Goal: Task Accomplishment & Management: Manage account settings

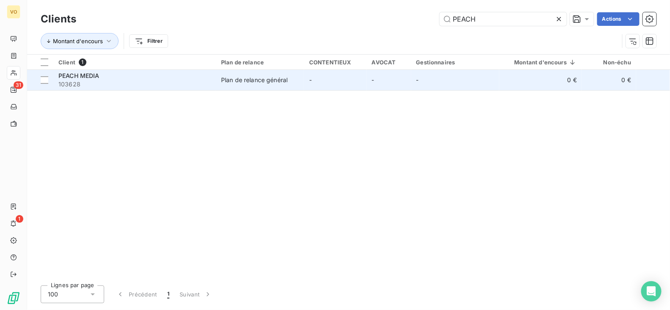
type input "PEACH"
click at [153, 78] on div "PEACH MEDIA" at bounding box center [134, 76] width 152 height 8
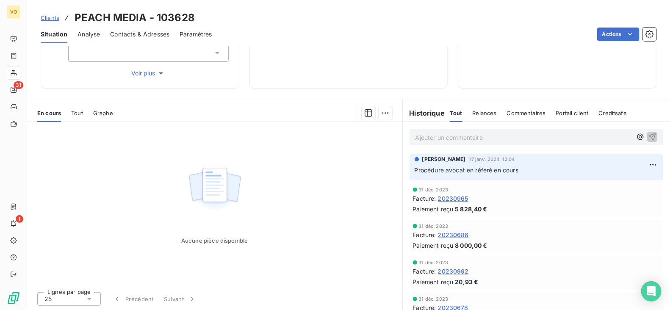
scroll to position [52, 0]
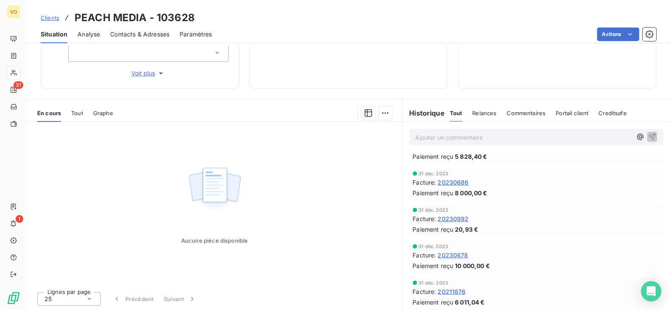
click at [445, 218] on span "20230992" at bounding box center [453, 218] width 31 height 9
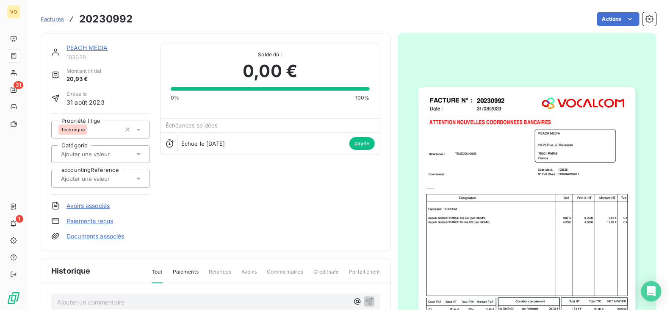
click at [467, 238] on img "button" at bounding box center [526, 227] width 217 height 281
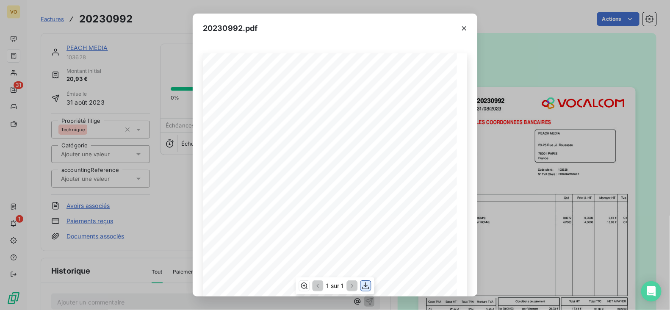
click at [367, 288] on icon "button" at bounding box center [365, 285] width 8 height 8
click at [465, 26] on icon "button" at bounding box center [464, 28] width 4 height 4
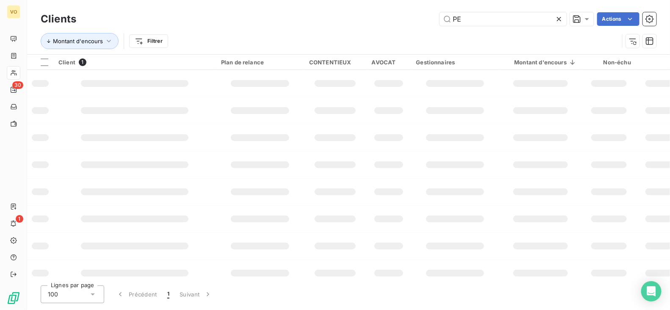
type input "P"
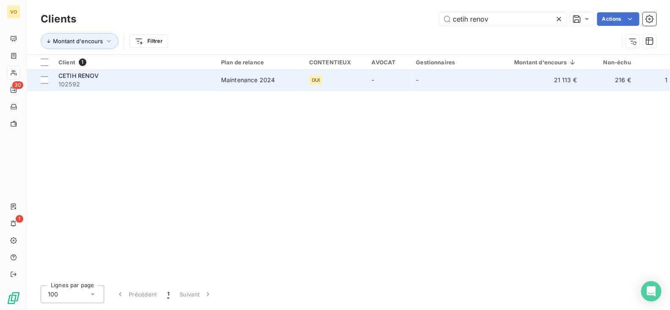
type input "cetih renov"
click at [237, 80] on div "Maintenance 2024" at bounding box center [248, 80] width 54 height 8
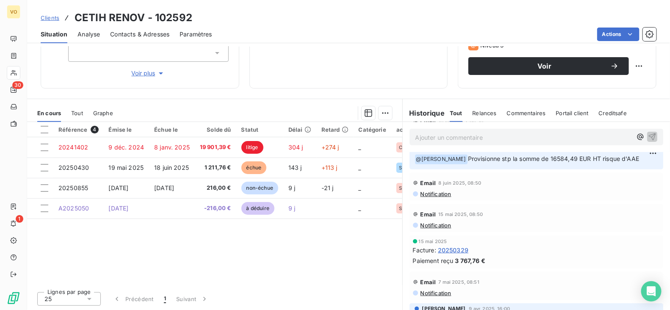
scroll to position [135, 0]
click at [182, 261] on div "Référence 4 Émise le Échue le Solde dû Statut Délai Retard Catégorie accounting…" at bounding box center [214, 203] width 375 height 163
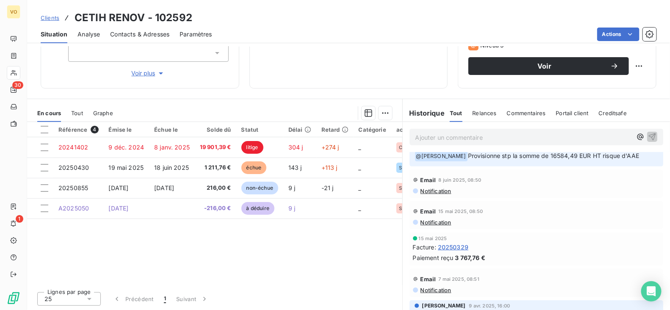
scroll to position [139, 0]
click at [447, 246] on span "20250329" at bounding box center [453, 246] width 30 height 9
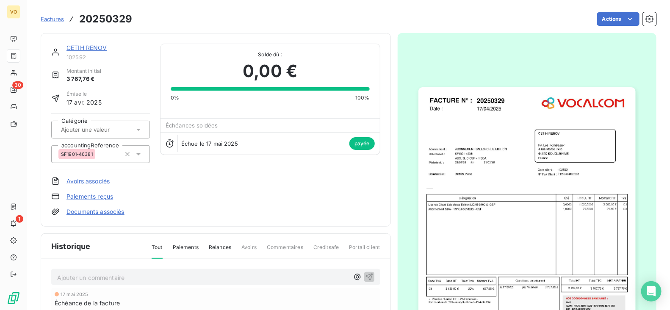
click at [475, 228] on img "button" at bounding box center [526, 227] width 217 height 281
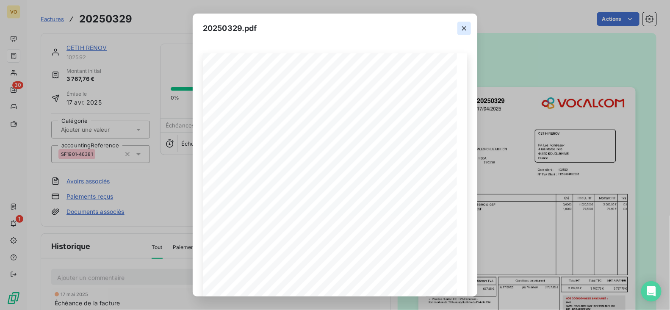
click at [465, 28] on icon "button" at bounding box center [464, 28] width 8 height 8
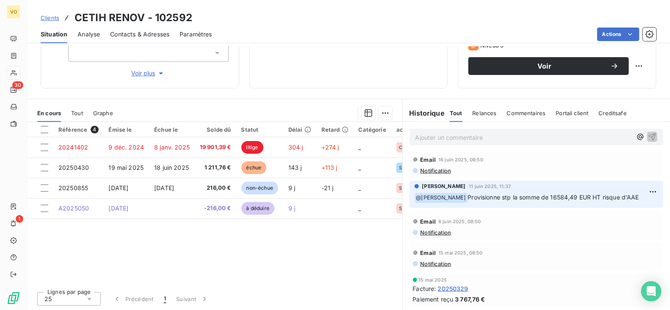
scroll to position [96, 0]
click at [457, 287] on span "20250329" at bounding box center [453, 289] width 30 height 9
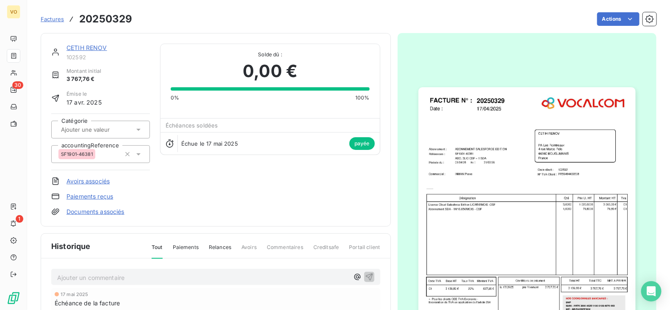
click at [478, 239] on img "button" at bounding box center [526, 227] width 217 height 281
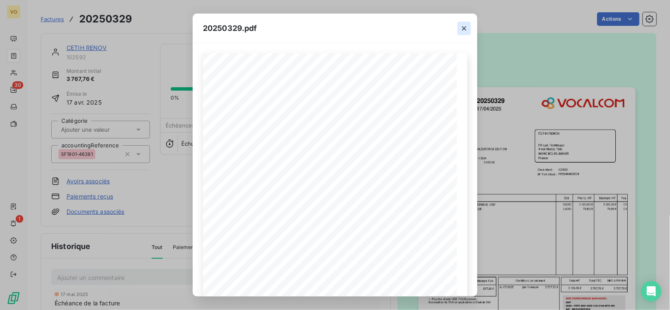
click at [465, 30] on icon "button" at bounding box center [464, 28] width 8 height 8
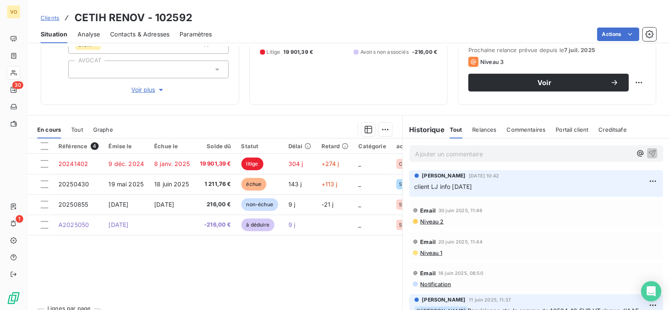
scroll to position [135, 0]
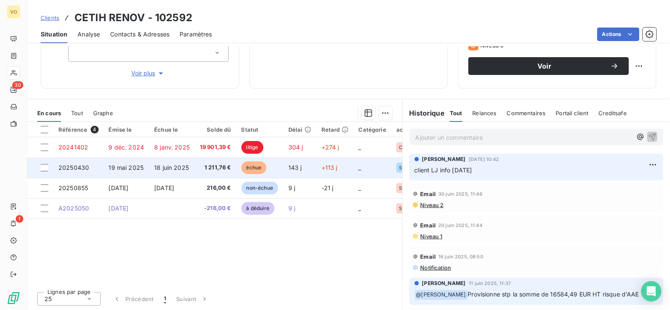
click at [184, 173] on td "18 juin 2025" at bounding box center [172, 167] width 46 height 20
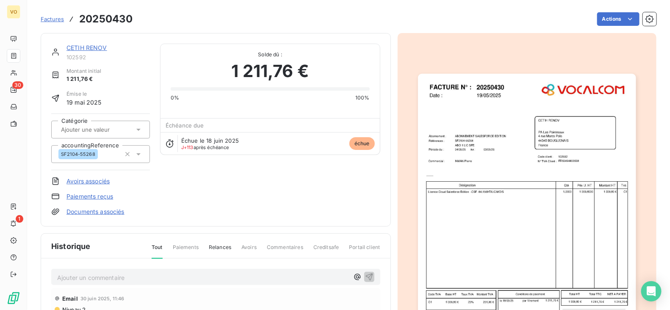
click at [455, 219] on img "button" at bounding box center [527, 228] width 218 height 308
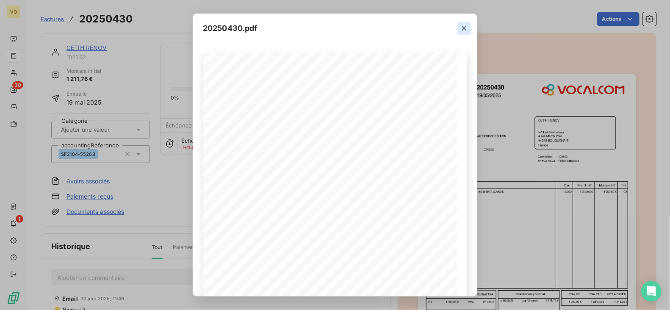
click at [460, 30] on icon "button" at bounding box center [464, 28] width 8 height 8
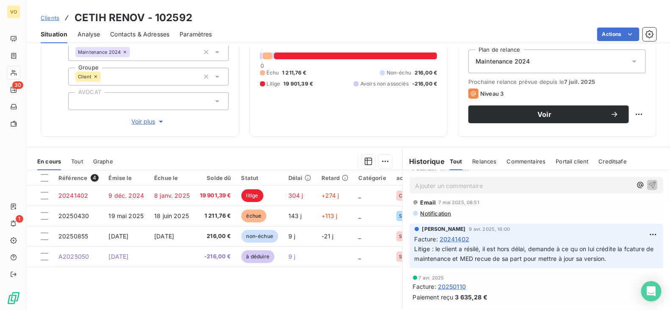
scroll to position [314, 0]
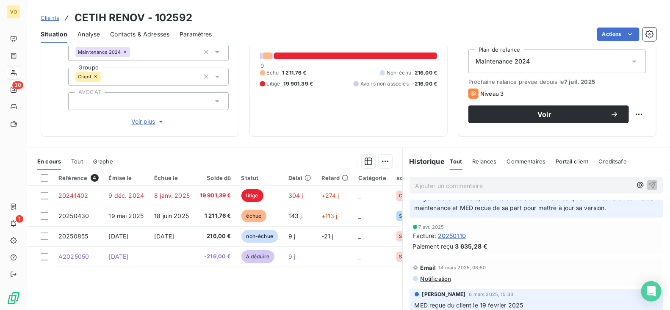
click at [449, 234] on span "20250110" at bounding box center [452, 235] width 28 height 9
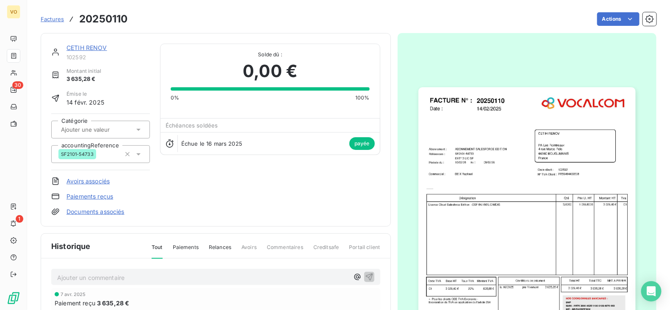
click at [449, 234] on img "button" at bounding box center [526, 227] width 217 height 281
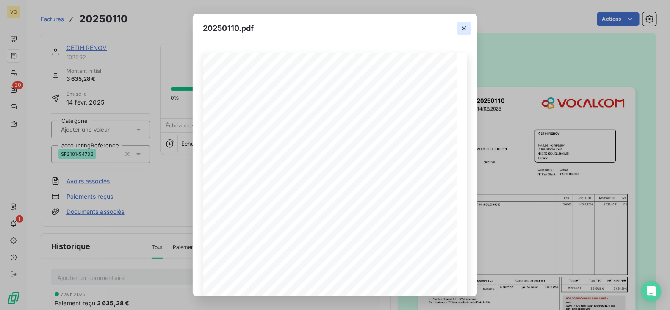
click at [465, 24] on icon "button" at bounding box center [464, 28] width 8 height 8
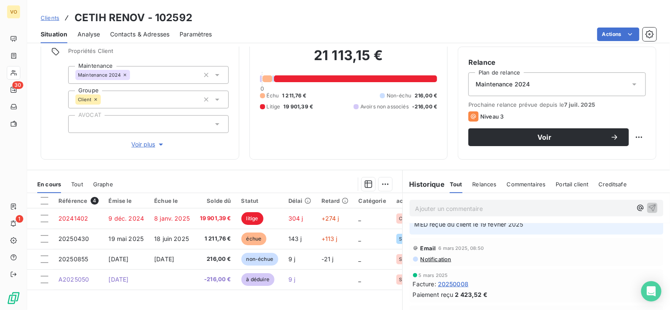
scroll to position [419, 0]
click at [455, 279] on span "20250008" at bounding box center [453, 282] width 30 height 9
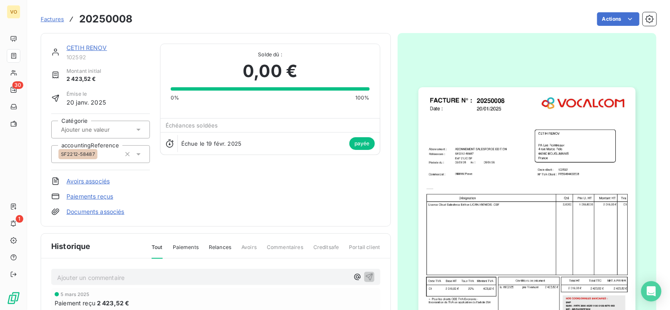
click at [470, 265] on img "button" at bounding box center [526, 227] width 217 height 281
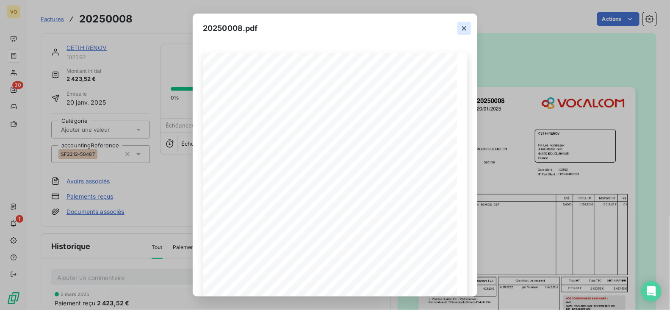
click at [462, 23] on button "button" at bounding box center [464, 29] width 14 height 14
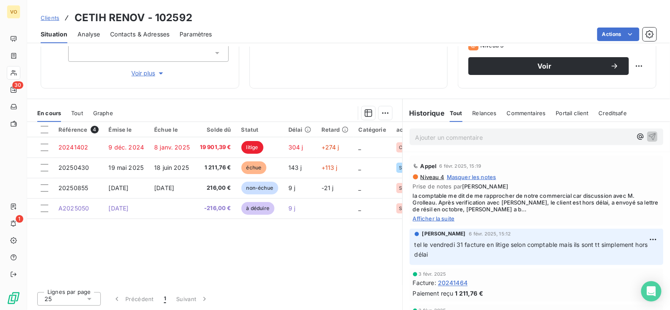
scroll to position [591, 0]
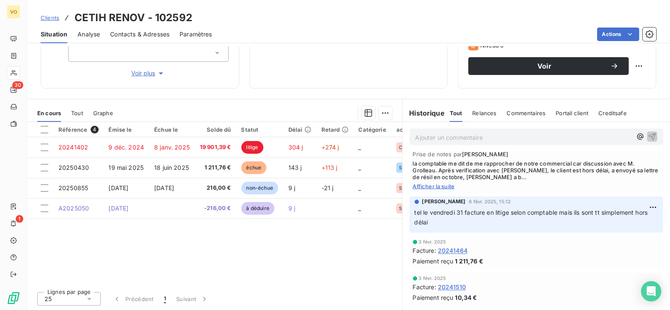
click at [447, 251] on span "20241464" at bounding box center [453, 250] width 30 height 9
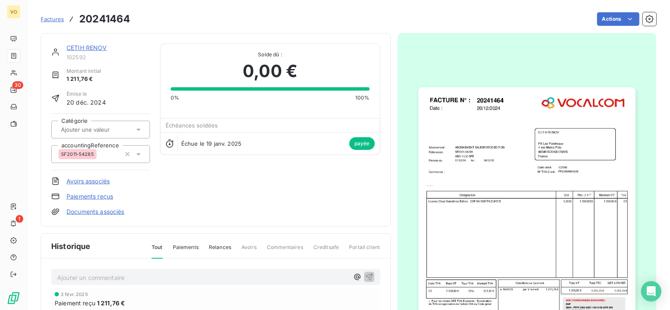
click at [447, 251] on img "button" at bounding box center [526, 227] width 217 height 281
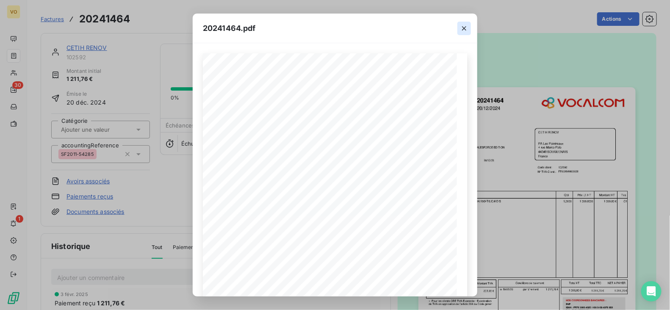
click at [465, 25] on icon "button" at bounding box center [464, 28] width 8 height 8
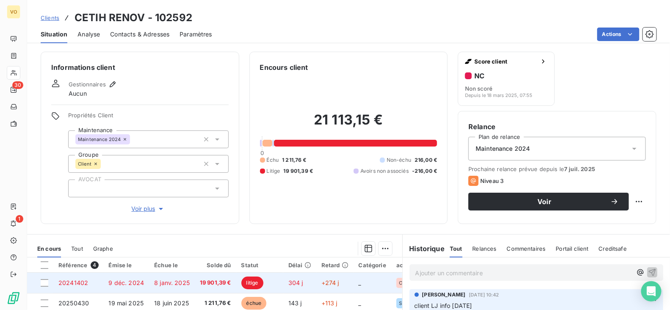
click at [138, 281] on span "9 déc. 2024" at bounding box center [127, 282] width 36 height 7
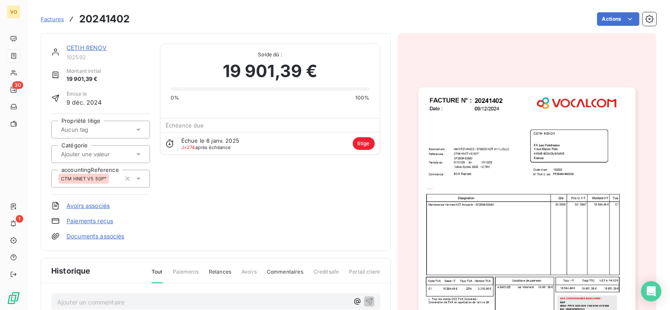
click at [463, 219] on img "button" at bounding box center [526, 227] width 217 height 281
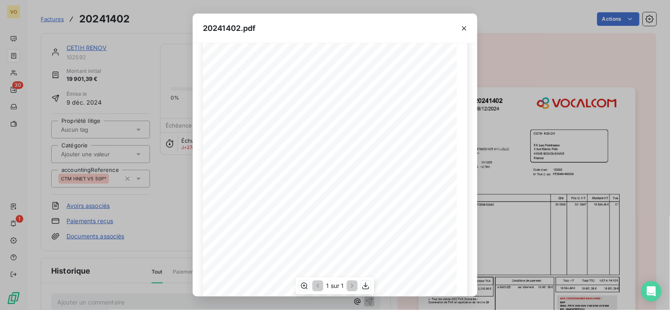
scroll to position [22, 0]
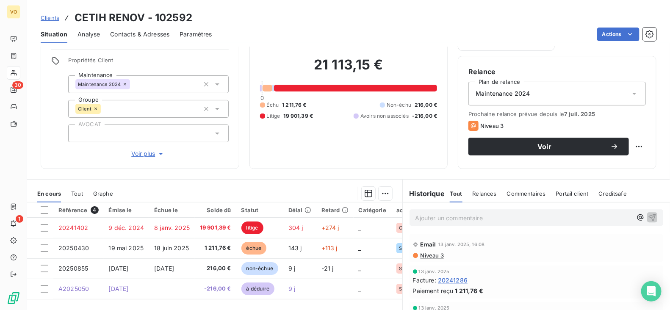
scroll to position [905, 0]
drag, startPoint x: 470, startPoint y: 243, endPoint x: 447, endPoint y: 279, distance: 43.2
click at [447, 279] on span "20241286" at bounding box center [453, 277] width 30 height 9
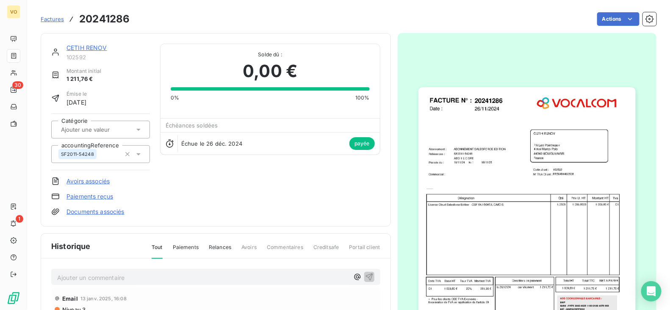
click at [478, 225] on img "button" at bounding box center [526, 227] width 217 height 281
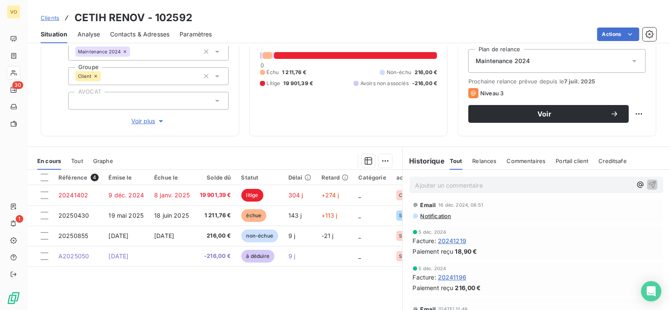
scroll to position [1269, 0]
click at [456, 270] on span "20241196" at bounding box center [452, 272] width 28 height 9
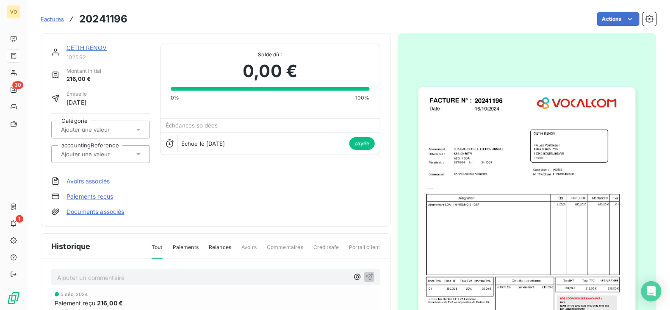
click at [482, 223] on img "button" at bounding box center [526, 227] width 217 height 281
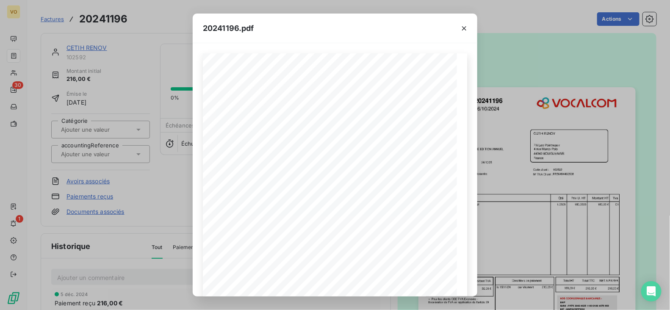
click at [151, 175] on div "20241196.pdf Références : FACTURE N° : CETIH RENOV PA Les Pointreaux [STREET_AD…" at bounding box center [335, 155] width 670 height 310
